Goal: Communication & Community: Answer question/provide support

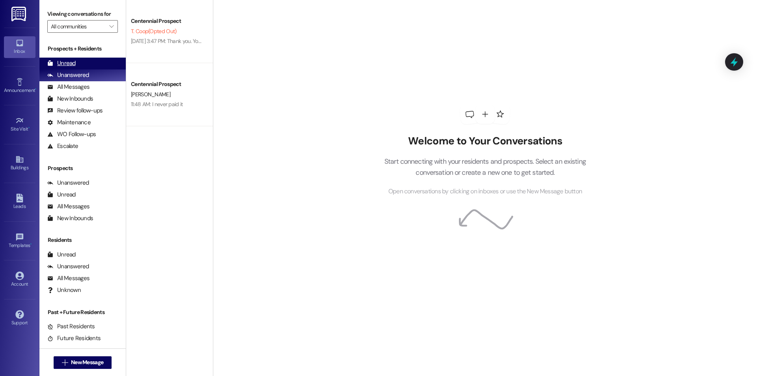
click at [64, 61] on div "Unread" at bounding box center [61, 63] width 28 height 8
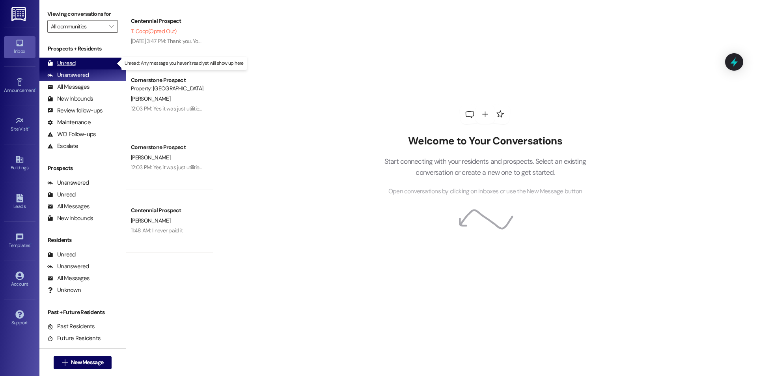
drag, startPoint x: 69, startPoint y: 59, endPoint x: 77, endPoint y: 59, distance: 7.9
click at [69, 59] on div "Unread" at bounding box center [61, 63] width 28 height 8
click at [76, 58] on div "Unread (0)" at bounding box center [82, 64] width 86 height 12
